Goal: Navigation & Orientation: Understand site structure

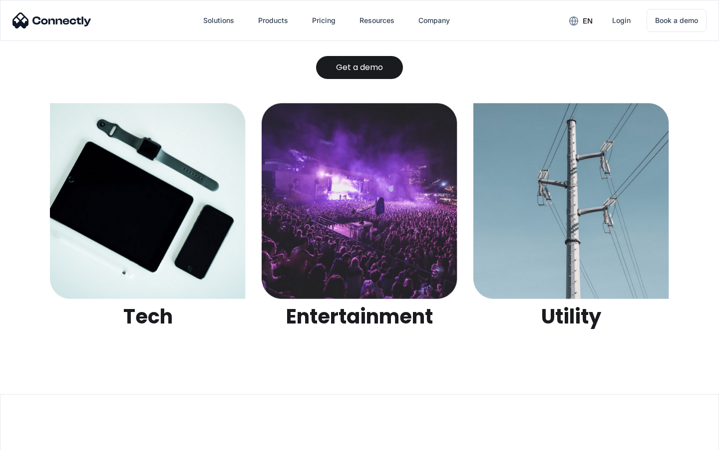
scroll to position [3152, 0]
